Goal: Information Seeking & Learning: Find specific fact

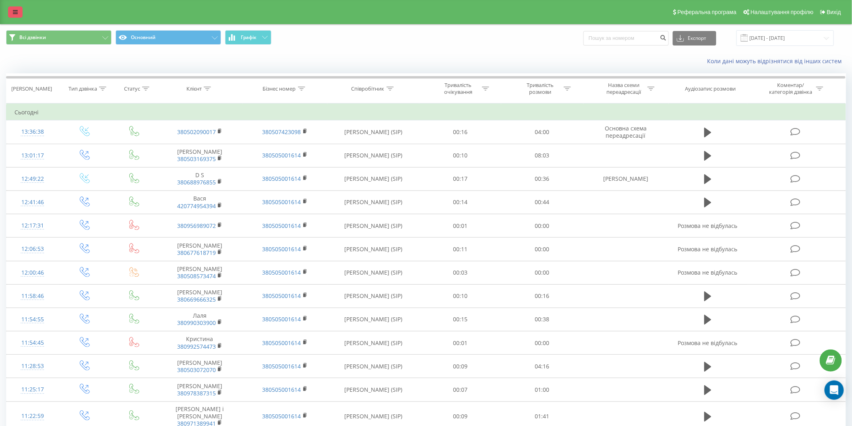
click at [10, 10] on link at bounding box center [15, 11] width 14 height 11
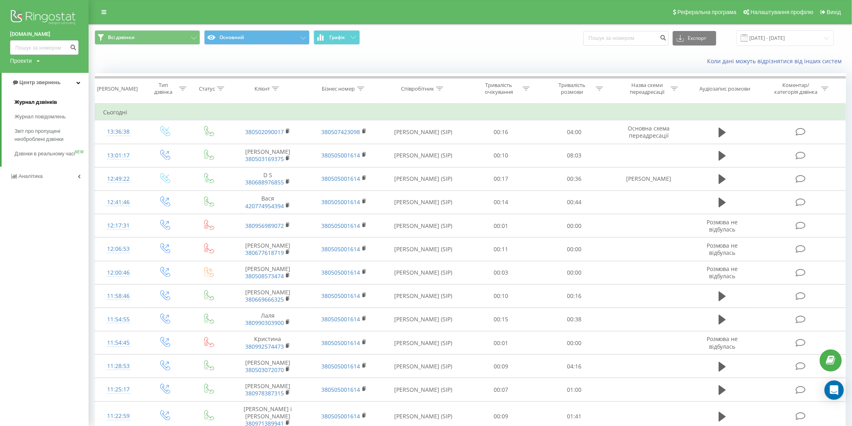
click at [43, 102] on span "Журнал дзвінків" at bounding box center [35, 102] width 43 height 8
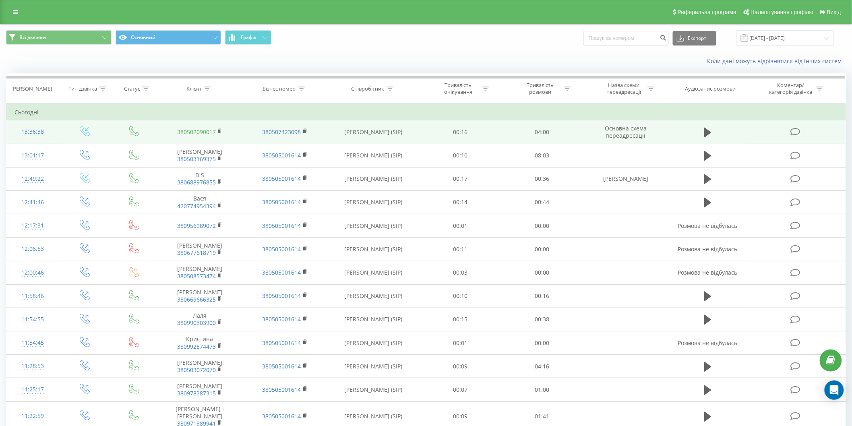
click at [196, 132] on link "380502090017" at bounding box center [196, 132] width 39 height 8
